Goal: Find contact information: Find contact information

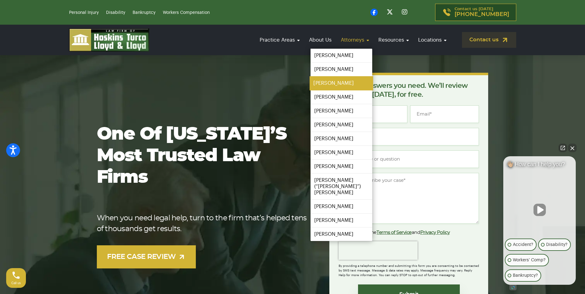
click at [344, 81] on link "[PERSON_NAME]" at bounding box center [342, 84] width 64 height 14
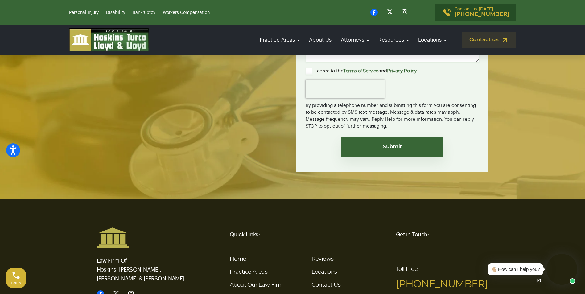
scroll to position [1322, 0]
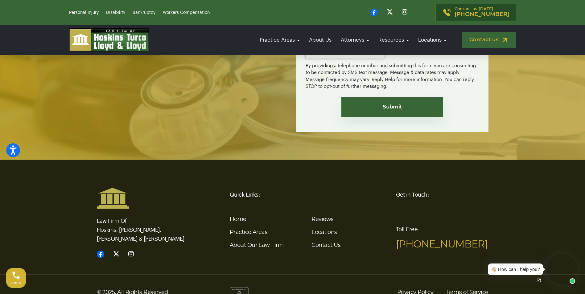
click at [491, 37] on link "Contact us" at bounding box center [489, 40] width 54 height 16
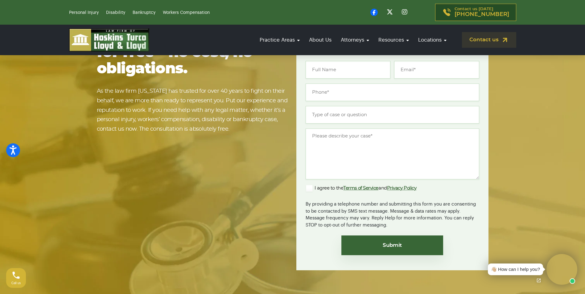
scroll to position [1442, 0]
